Goal: Task Accomplishment & Management: Use online tool/utility

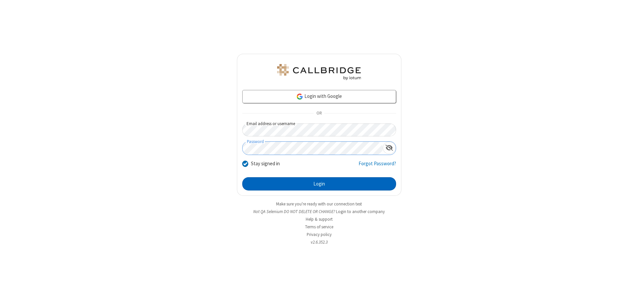
click at [319, 184] on button "Login" at bounding box center [319, 184] width 154 height 13
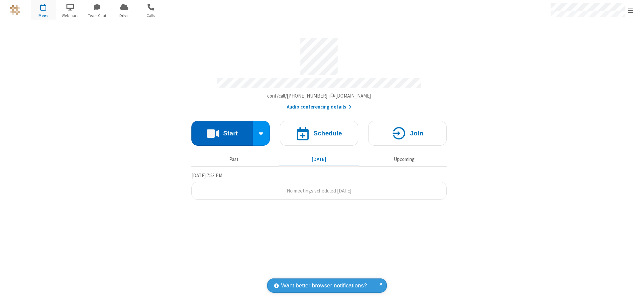
click at [222, 130] on button "Start" at bounding box center [221, 133] width 61 height 25
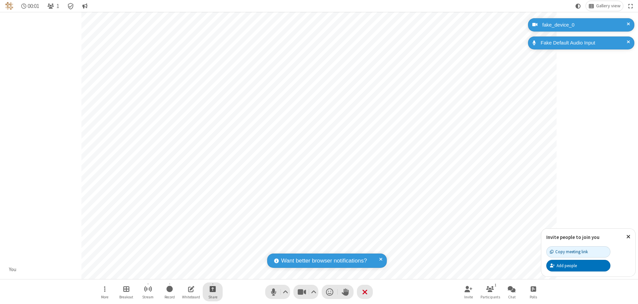
click at [213, 289] on span "Start sharing" at bounding box center [213, 289] width 6 height 8
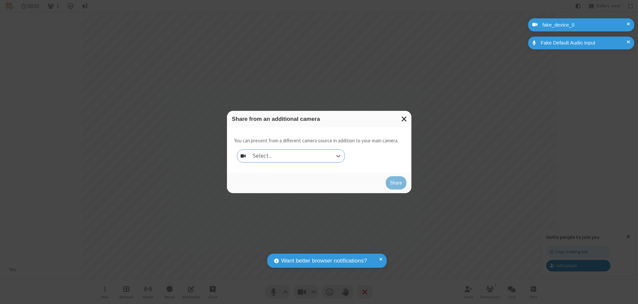
click at [297, 156] on div "Select..." at bounding box center [296, 156] width 95 height 13
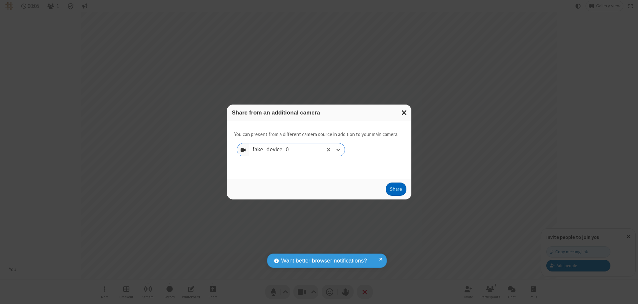
click at [396, 191] on button "Share" at bounding box center [396, 189] width 21 height 13
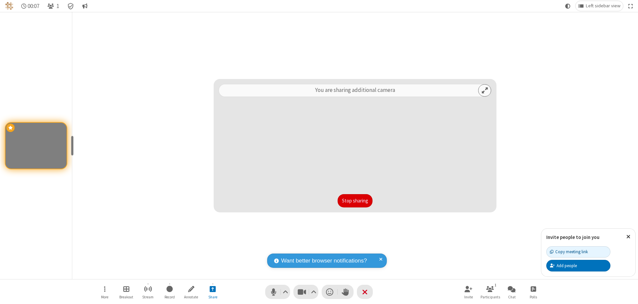
click at [355, 201] on button "Stop sharing" at bounding box center [355, 200] width 35 height 13
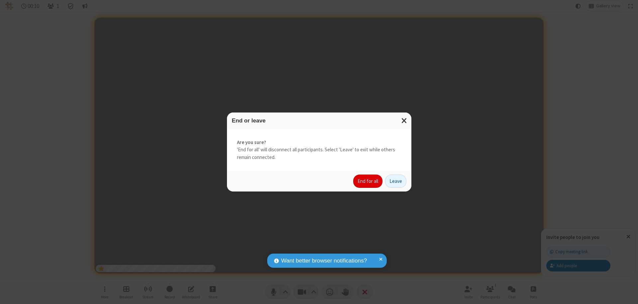
click at [368, 182] on button "End for all" at bounding box center [367, 181] width 29 height 13
